Goal: Check status: Check status

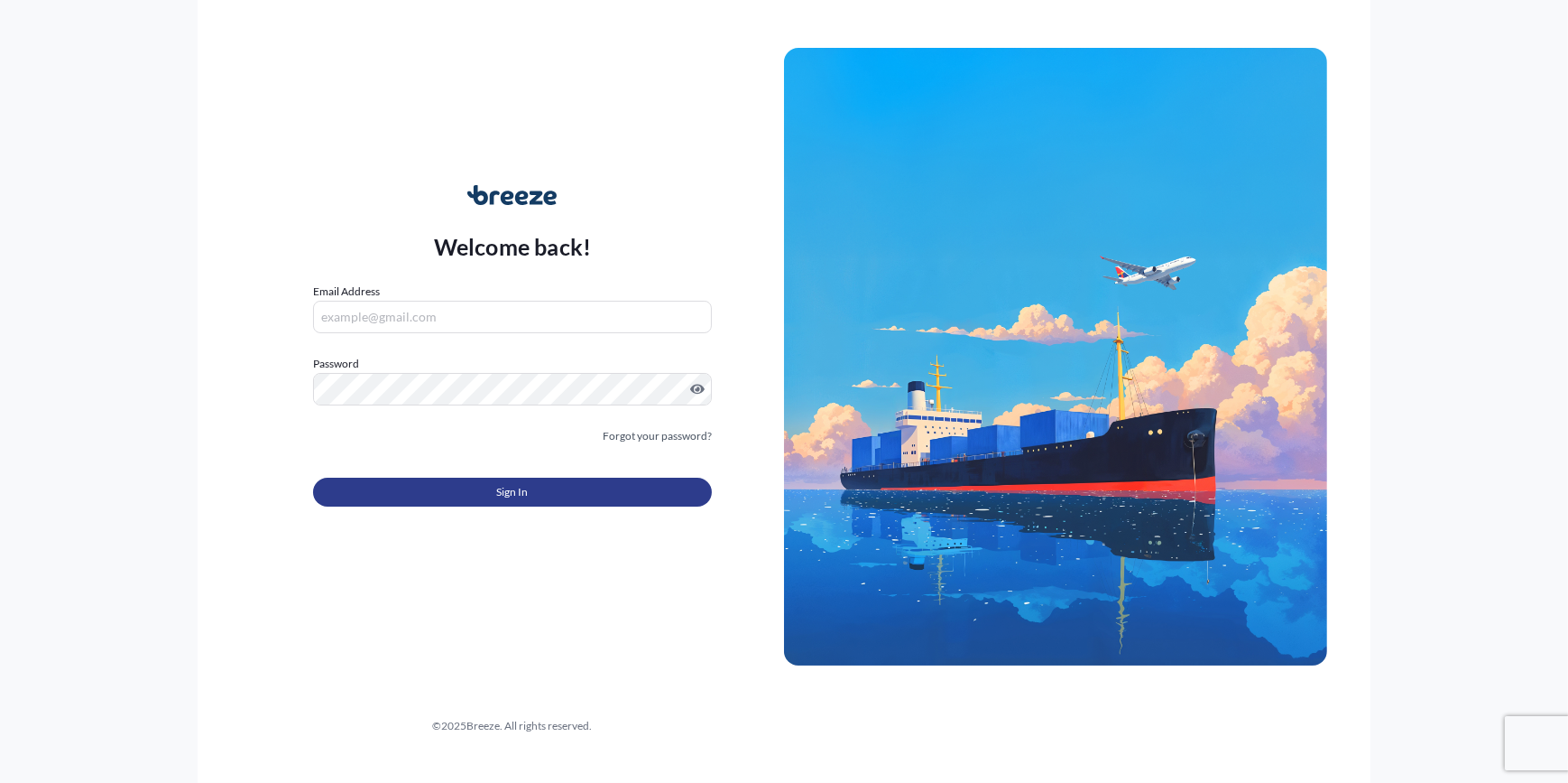
type input "[PERSON_NAME][EMAIL_ADDRESS][PERSON_NAME][DOMAIN_NAME]"
click at [440, 485] on button "Sign In" at bounding box center [513, 492] width 399 height 29
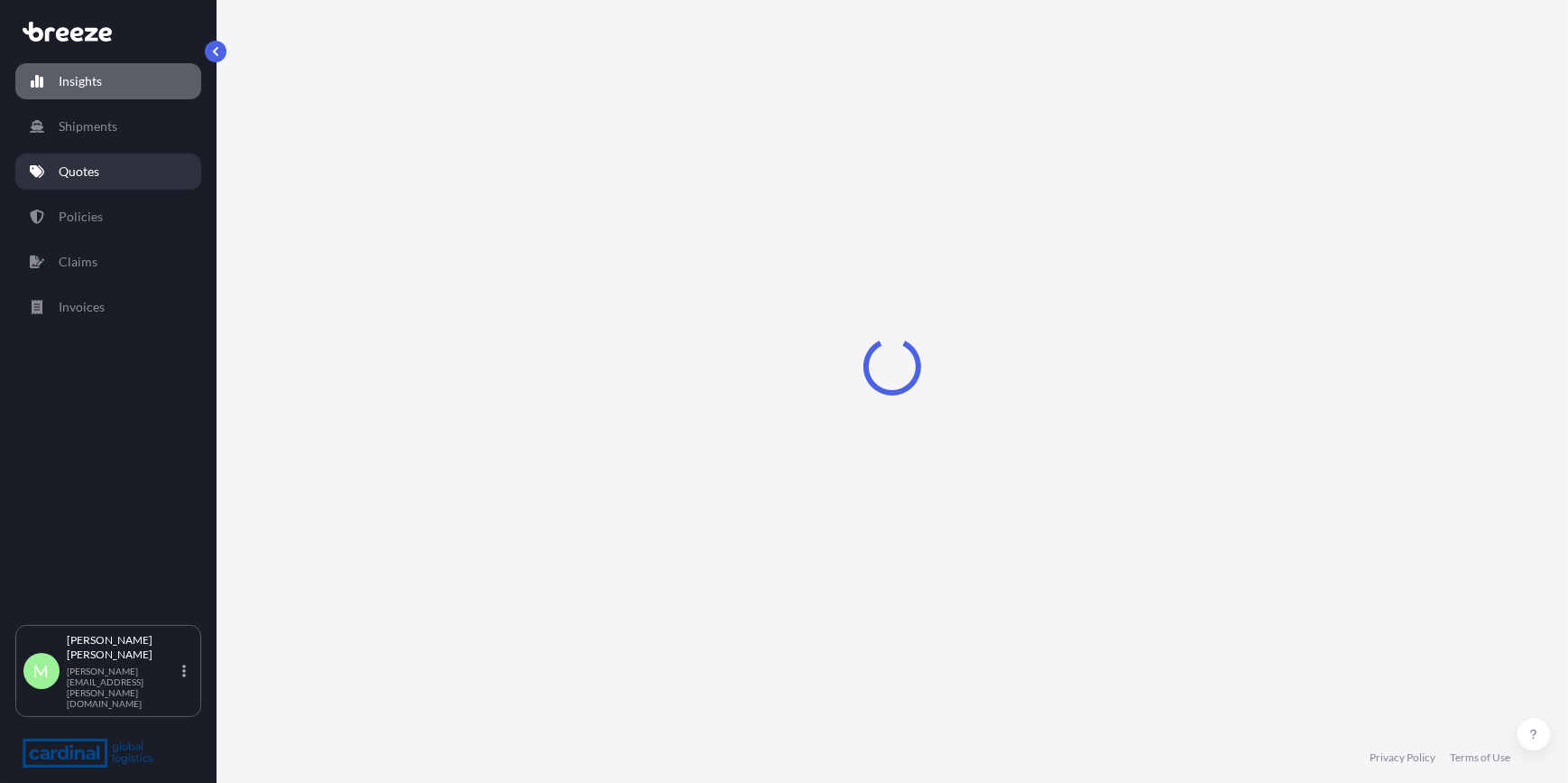
click at [96, 173] on p "Quotes" at bounding box center [79, 171] width 41 height 18
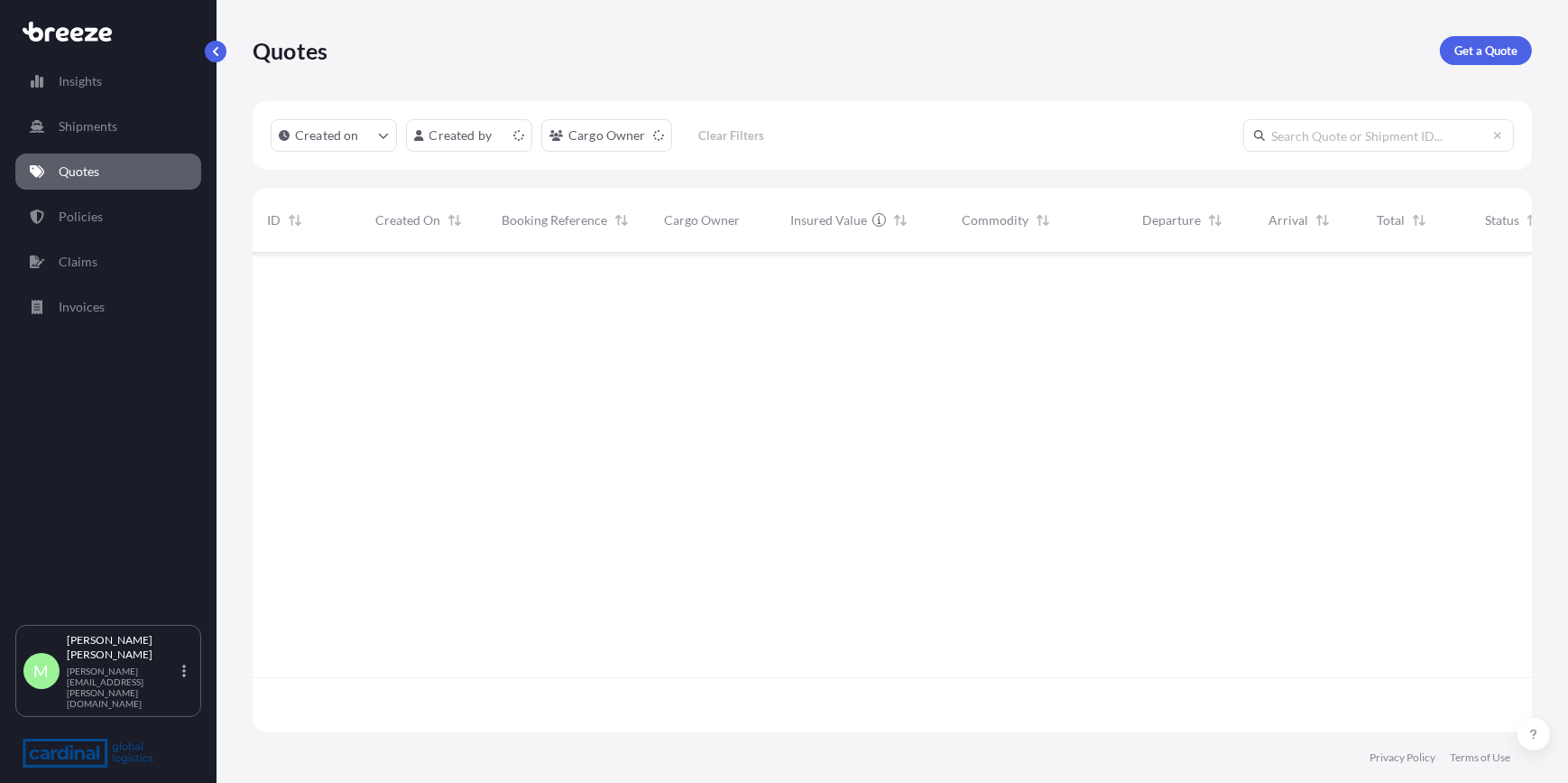
scroll to position [477, 1267]
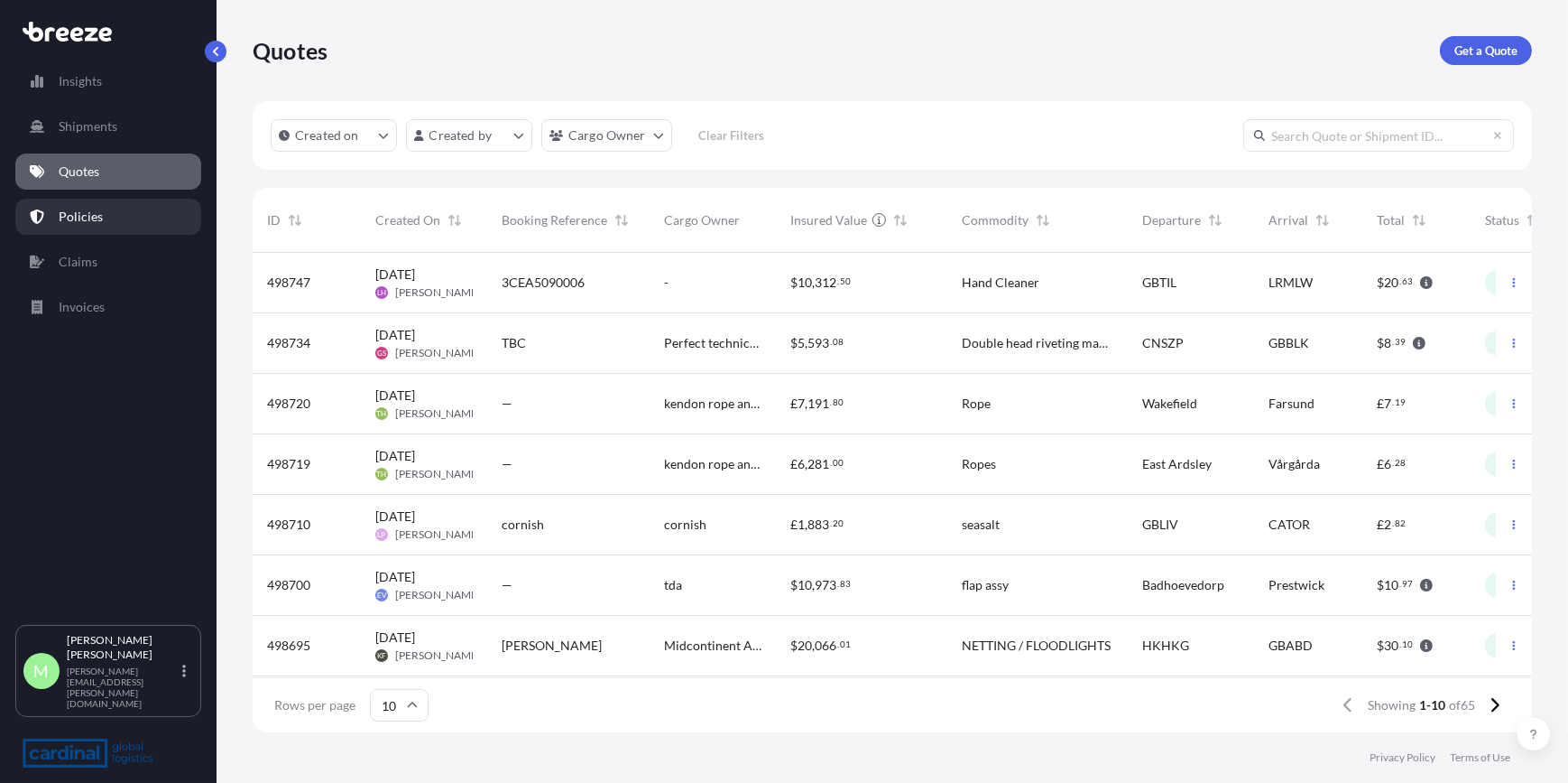
click at [99, 214] on p "Policies" at bounding box center [80, 216] width 44 height 18
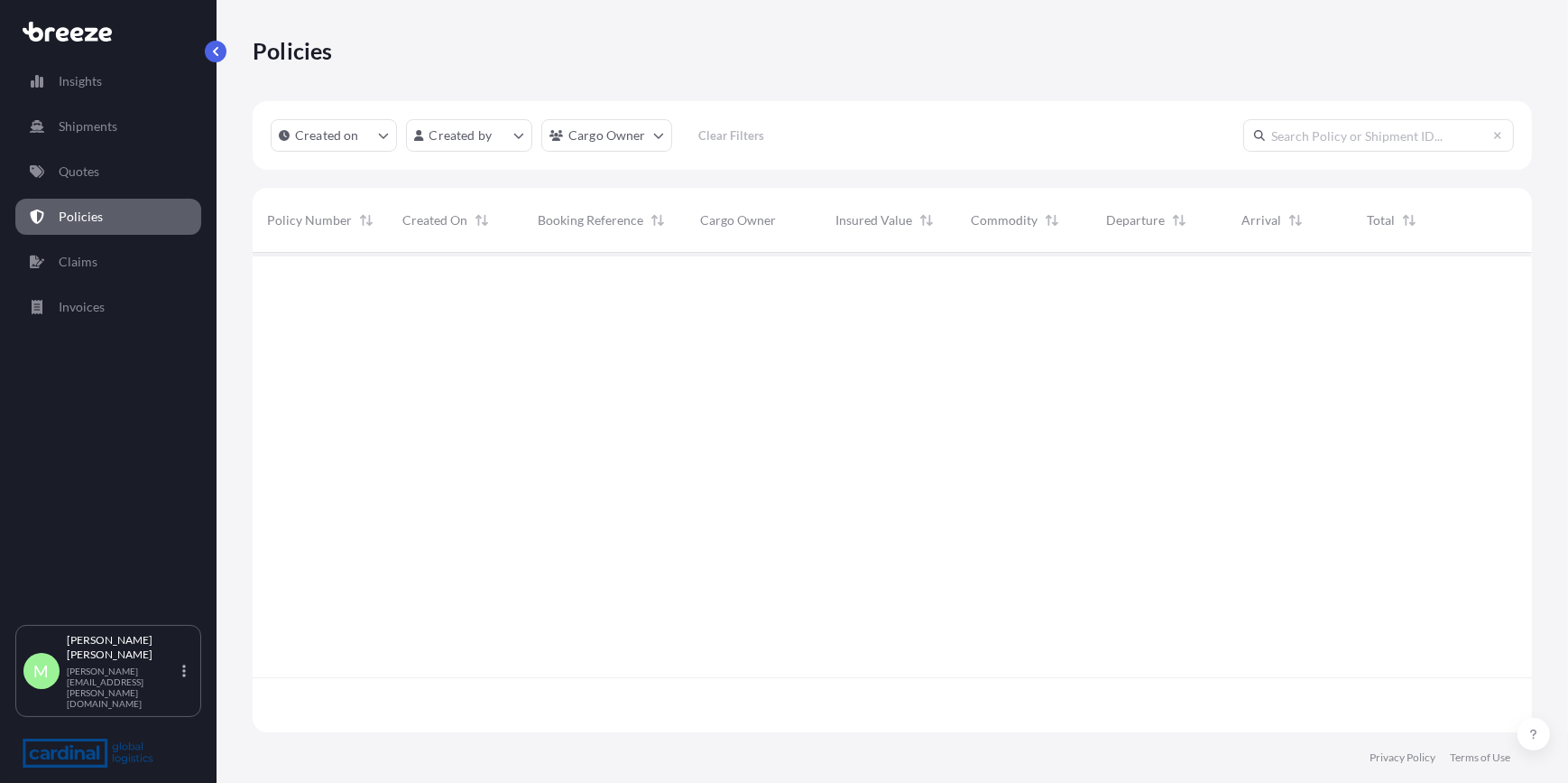
scroll to position [477, 1267]
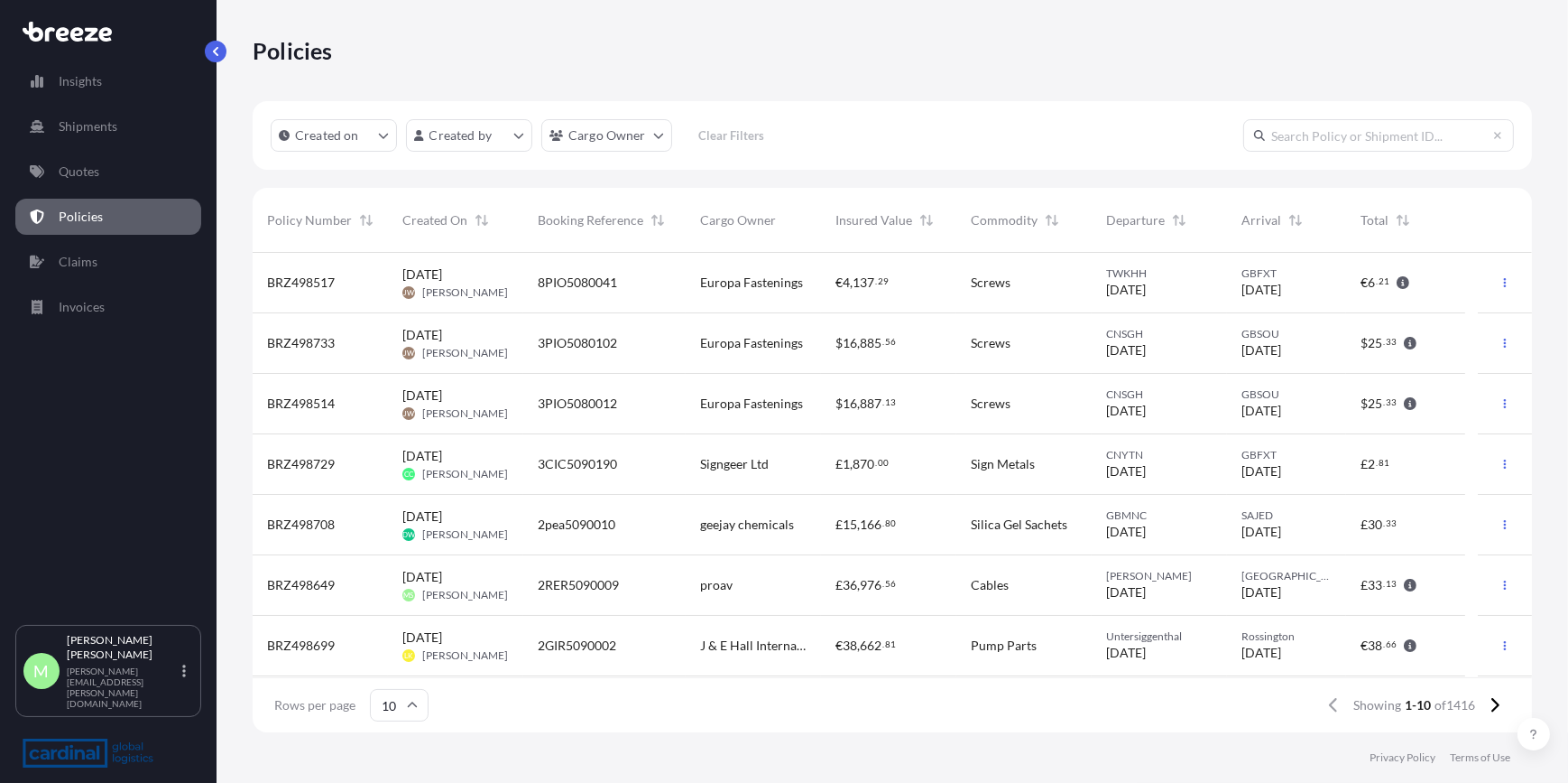
click at [608, 576] on span "2RER5090009" at bounding box center [578, 584] width 81 height 18
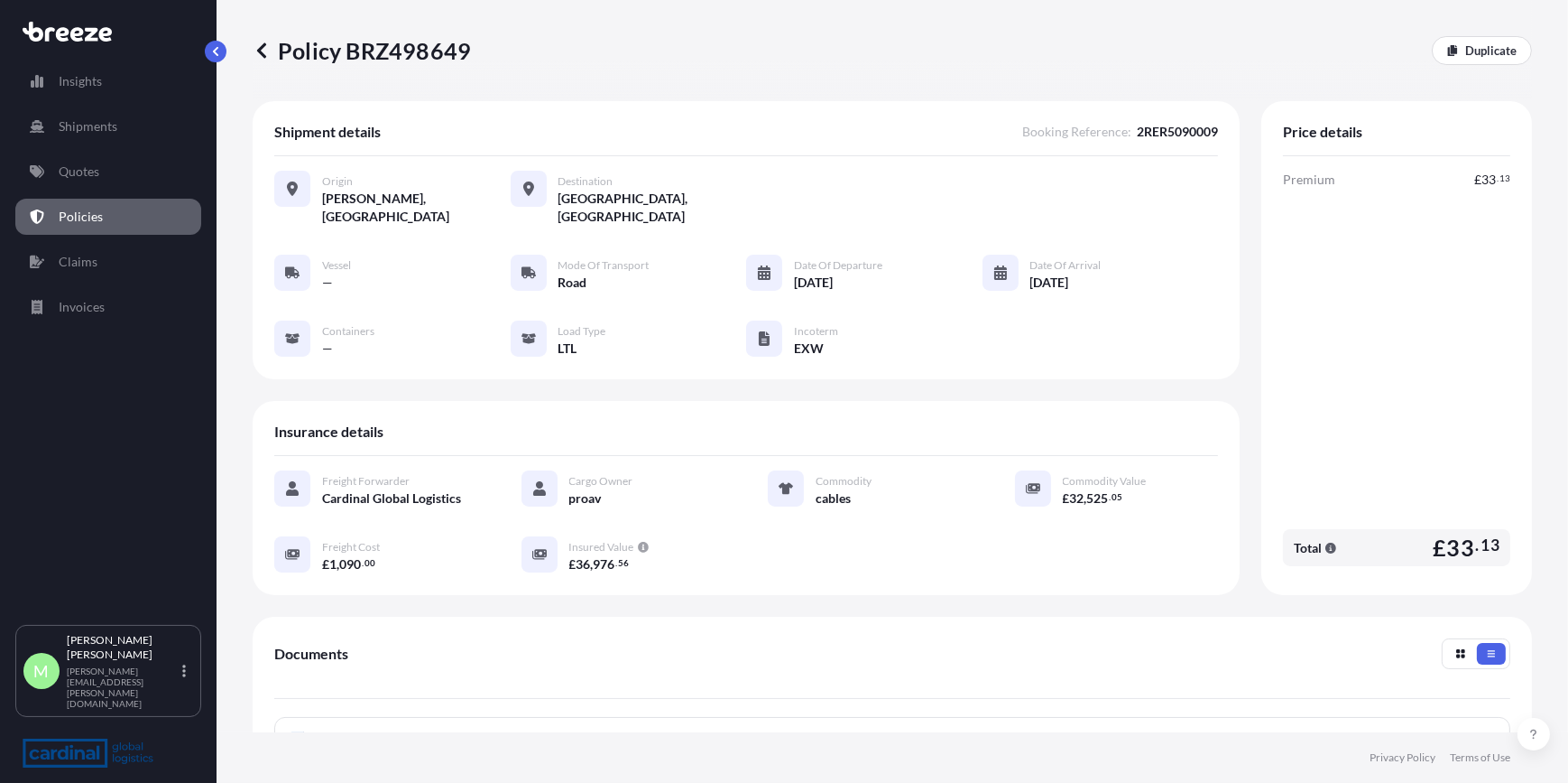
click at [487, 26] on div "Policy BRZ498649 Duplicate" at bounding box center [892, 50] width 1279 height 101
drag, startPoint x: 437, startPoint y: 45, endPoint x: 468, endPoint y: 49, distance: 31.3
click at [468, 49] on div "Policy BRZ498649 Duplicate" at bounding box center [892, 51] width 1279 height 29
copy p "Policy BRZ498649"
